Goal: Transaction & Acquisition: Download file/media

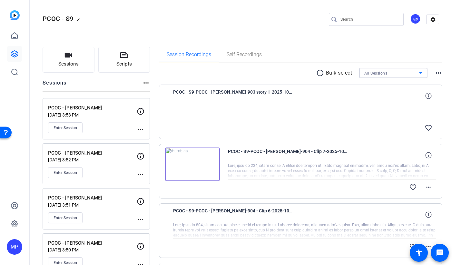
click at [399, 74] on div "All Sessions" at bounding box center [392, 73] width 55 height 8
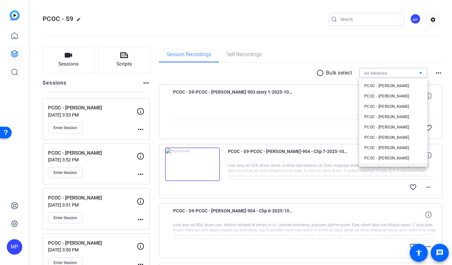
scroll to position [44, 0]
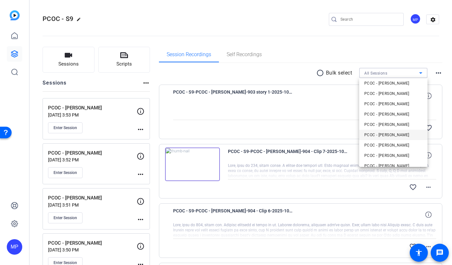
click at [402, 132] on span "PCOC - [PERSON_NAME]" at bounding box center [387, 135] width 45 height 8
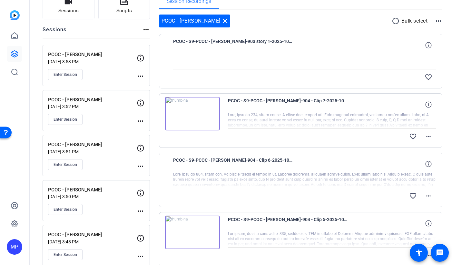
scroll to position [0, 0]
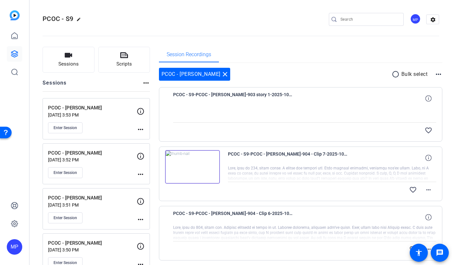
click at [394, 76] on mat-icon "radio_button_unchecked" at bounding box center [397, 74] width 10 height 8
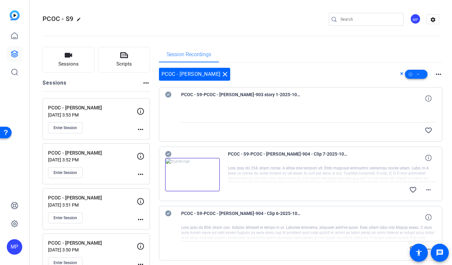
click at [420, 76] on icon at bounding box center [418, 74] width 3 height 8
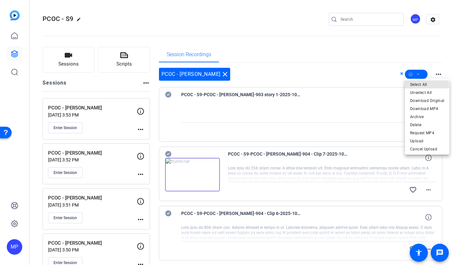
drag, startPoint x: 421, startPoint y: 85, endPoint x: 303, endPoint y: 127, distance: 124.9
click at [421, 85] on span "Select All" at bounding box center [428, 85] width 34 height 8
click at [170, 95] on div at bounding box center [226, 132] width 452 height 265
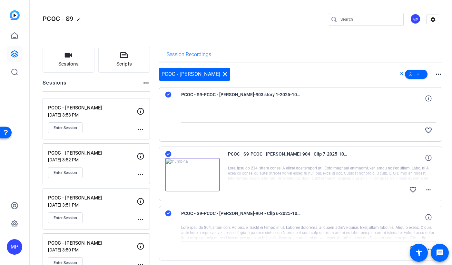
click at [169, 96] on icon at bounding box center [168, 95] width 6 height 6
click at [169, 153] on icon at bounding box center [168, 154] width 6 height 8
drag, startPoint x: 170, startPoint y: 213, endPoint x: 173, endPoint y: 211, distance: 3.5
click at [170, 213] on icon at bounding box center [168, 213] width 6 height 6
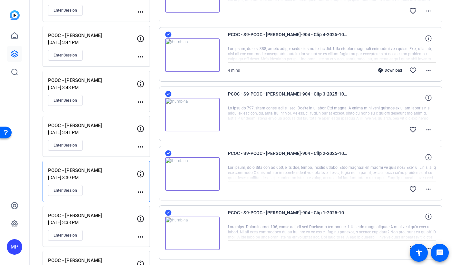
scroll to position [377, 0]
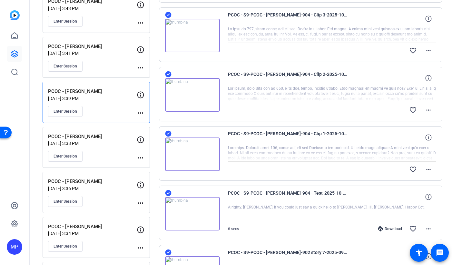
click at [169, 194] on icon at bounding box center [168, 193] width 6 height 6
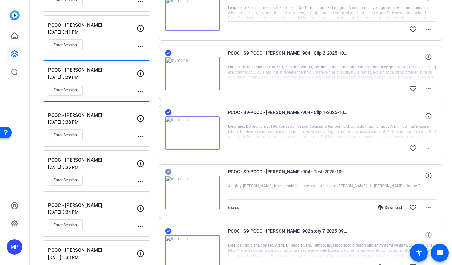
click at [168, 229] on icon at bounding box center [168, 231] width 6 height 6
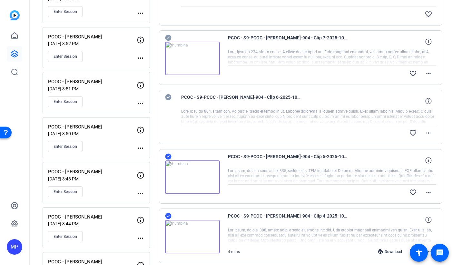
scroll to position [49, 0]
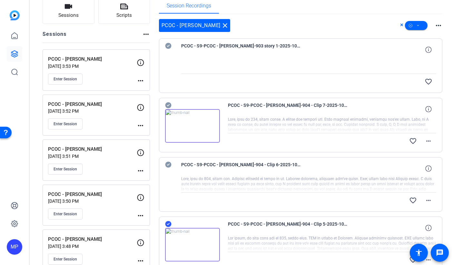
click at [171, 105] on icon at bounding box center [168, 105] width 6 height 6
click at [420, 26] on icon at bounding box center [418, 26] width 3 height 8
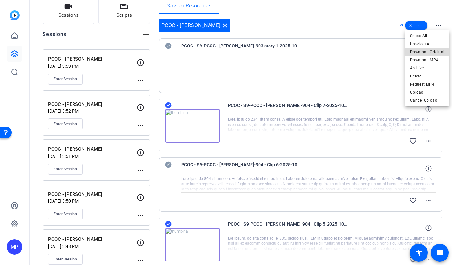
click at [427, 54] on span "Download Original" at bounding box center [428, 52] width 34 height 8
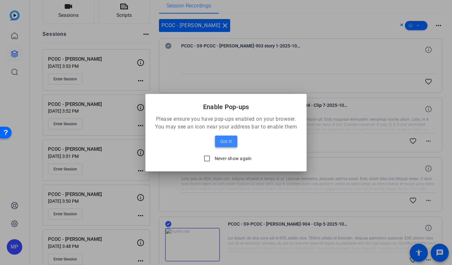
drag, startPoint x: 224, startPoint y: 139, endPoint x: 229, endPoint y: 139, distance: 5.5
click at [224, 139] on span "Got it!" at bounding box center [226, 141] width 12 height 8
